Goal: Task Accomplishment & Management: Use online tool/utility

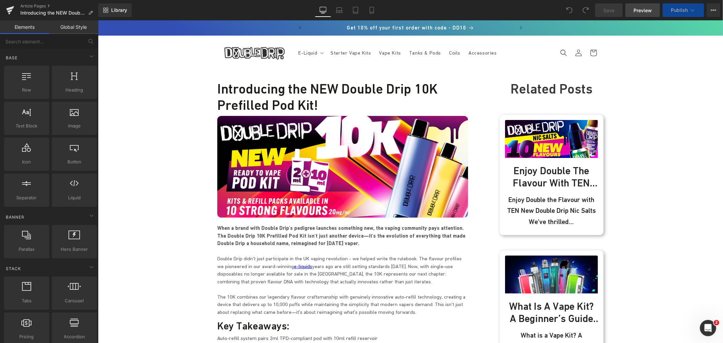
click at [644, 9] on span "Preview" at bounding box center [643, 10] width 18 height 7
click at [683, 7] on span "Publish" at bounding box center [679, 9] width 17 height 5
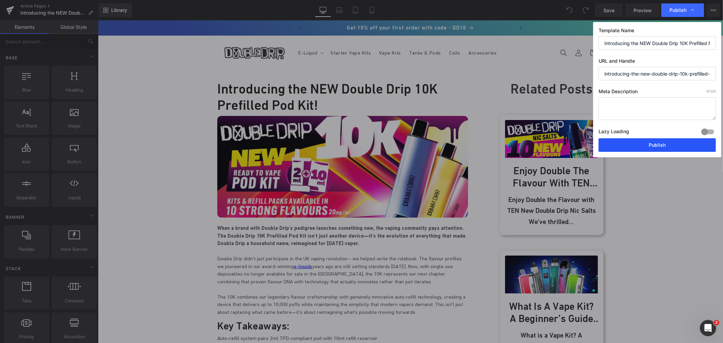
drag, startPoint x: 659, startPoint y: 145, endPoint x: 27, endPoint y: 3, distance: 648.4
click at [659, 145] on button "Publish" at bounding box center [657, 145] width 117 height 14
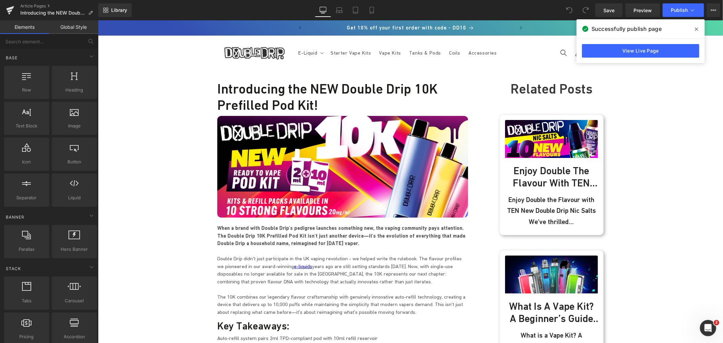
click at [36, 5] on link "Article Pages" at bounding box center [59, 5] width 78 height 5
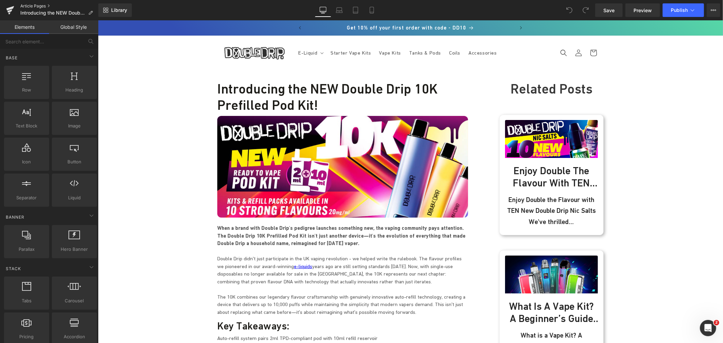
click at [41, 5] on link "Article Pages" at bounding box center [59, 5] width 78 height 5
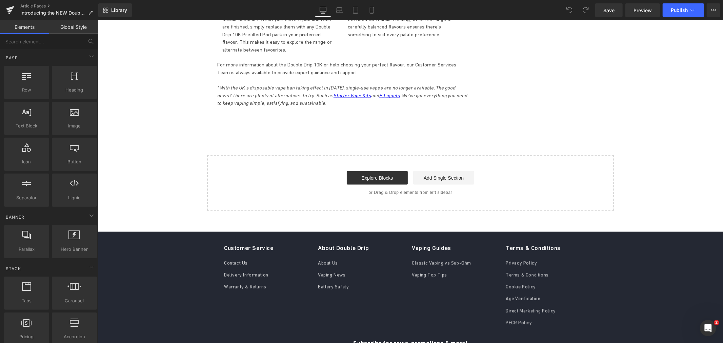
scroll to position [2826, 0]
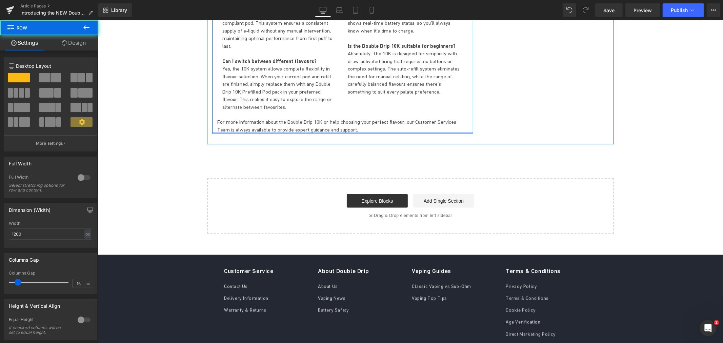
drag, startPoint x: 326, startPoint y: 82, endPoint x: 753, endPoint y: 24, distance: 430.5
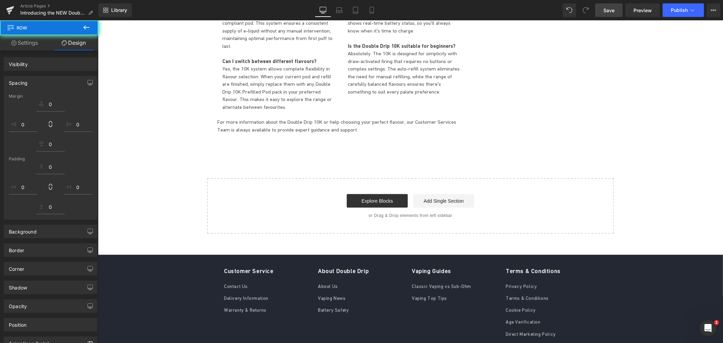
click at [615, 9] on span "Save" at bounding box center [609, 10] width 11 height 7
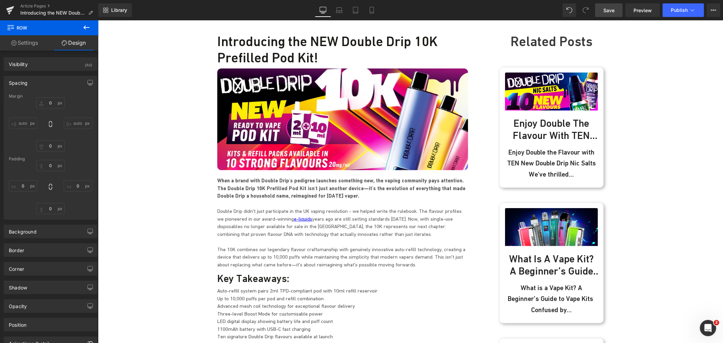
scroll to position [38, 0]
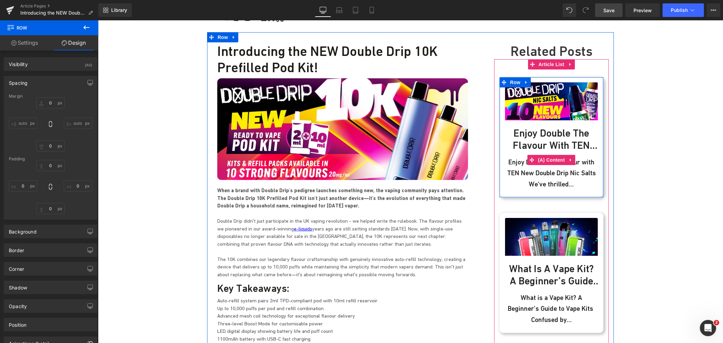
click div "Enjoy Double the Flavour with TEN New Double Drip Nic Salts We've thrilled..."
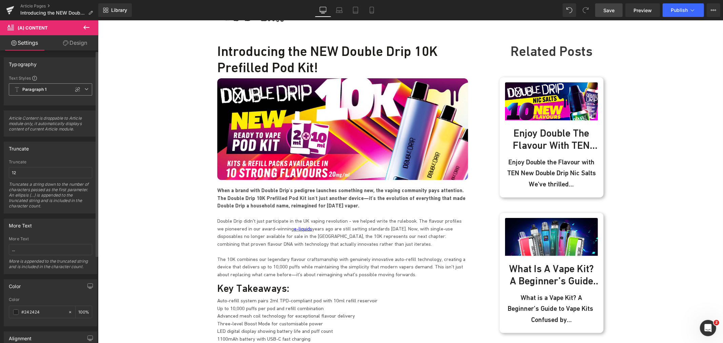
click at [81, 86] on span "Paragraph 1" at bounding box center [50, 89] width 83 height 12
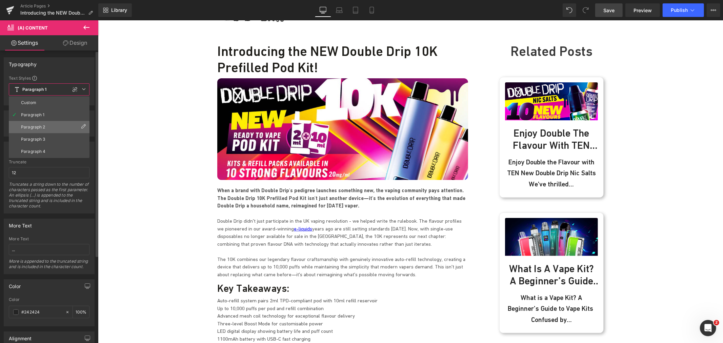
click at [63, 126] on li "Paragraph 2" at bounding box center [49, 127] width 81 height 12
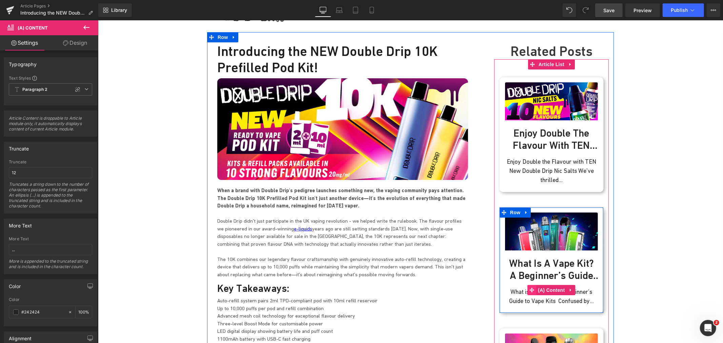
click icon
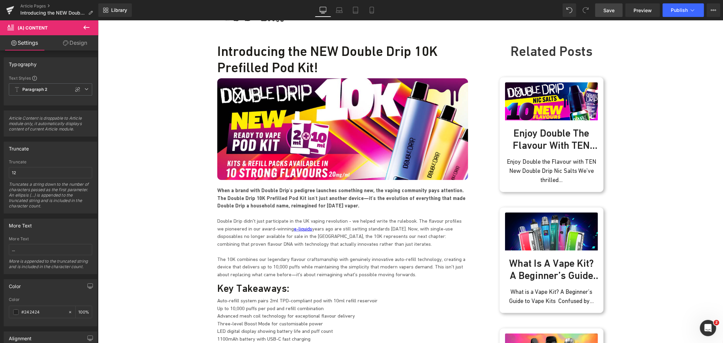
click at [609, 8] on span "Save" at bounding box center [609, 10] width 11 height 7
